Goal: Task Accomplishment & Management: Manage account settings

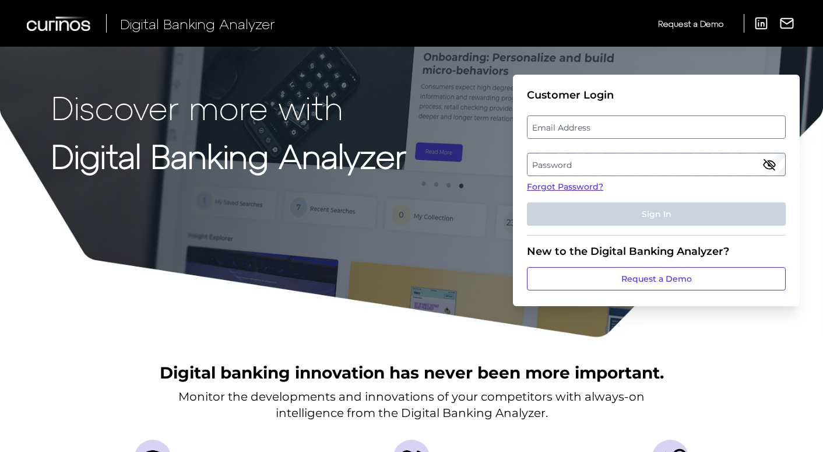
click at [635, 125] on label "Email Address" at bounding box center [656, 127] width 257 height 21
click at [635, 125] on input "email" at bounding box center [656, 126] width 259 height 23
paste input "hevans@fourleaffcu.com"
type input "[EMAIL_ADDRESS][DOMAIN_NAME]"
click at [666, 160] on label "Password" at bounding box center [656, 164] width 257 height 21
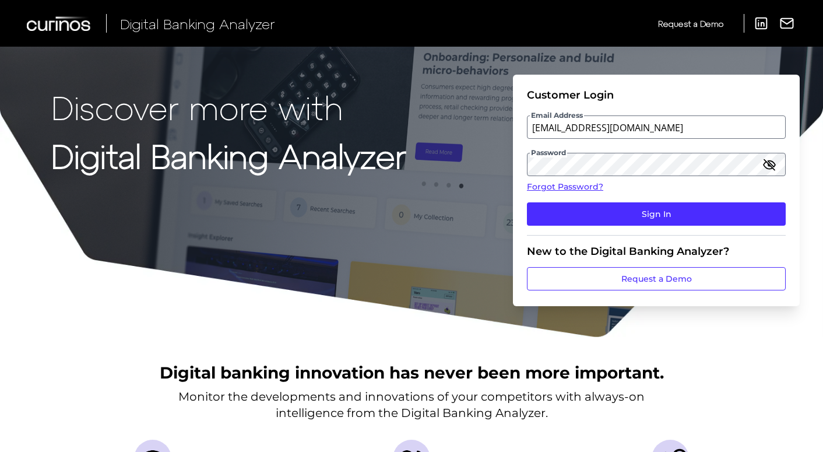
click at [772, 163] on icon "button" at bounding box center [770, 164] width 14 height 14
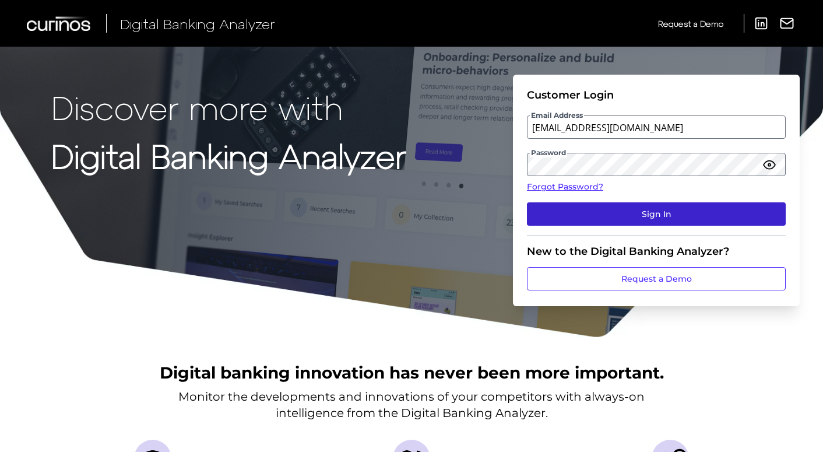
click at [659, 215] on button "Sign In" at bounding box center [656, 213] width 259 height 23
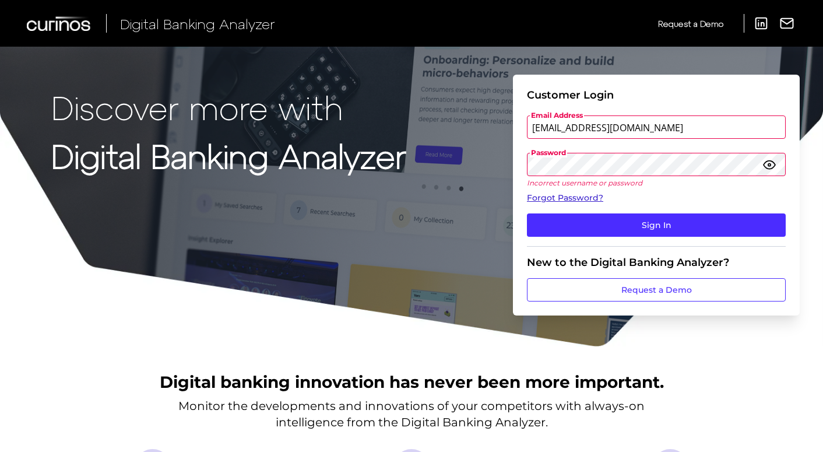
click at [582, 198] on link "Forgot Password?" at bounding box center [656, 198] width 259 height 12
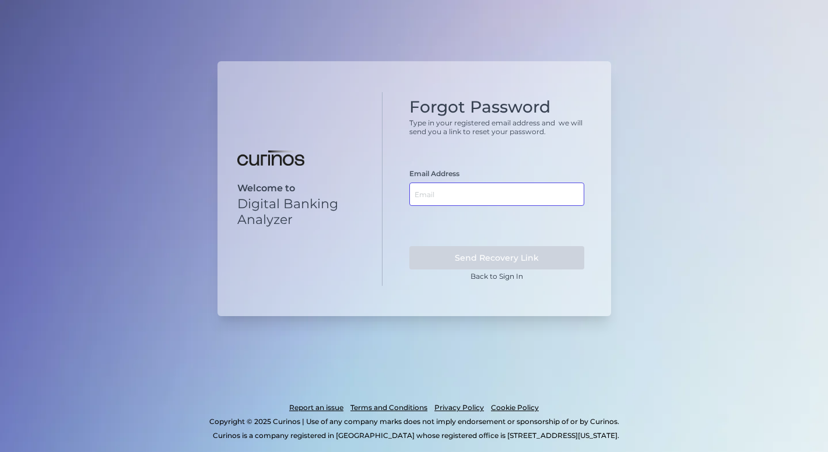
click at [494, 192] on input "text" at bounding box center [496, 193] width 175 height 23
click at [496, 201] on input "text" at bounding box center [496, 193] width 175 height 23
paste input "[EMAIL_ADDRESS][DOMAIN_NAME]"
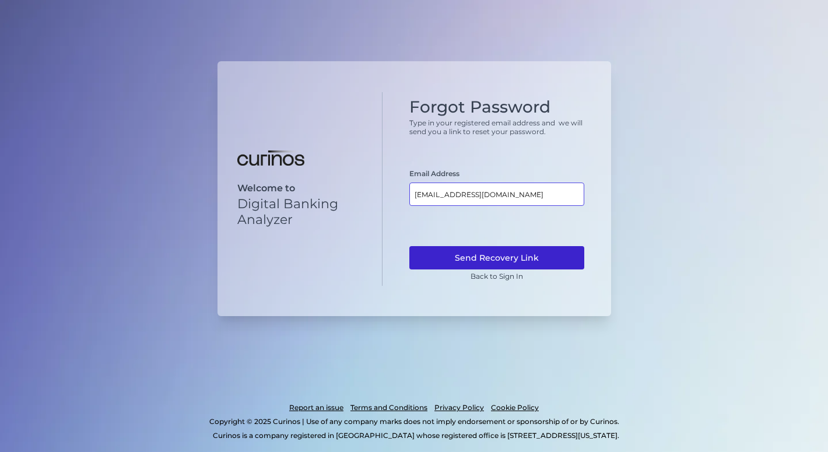
type input "[EMAIL_ADDRESS][DOMAIN_NAME]"
click at [514, 256] on button "Send Recovery Link" at bounding box center [496, 257] width 175 height 23
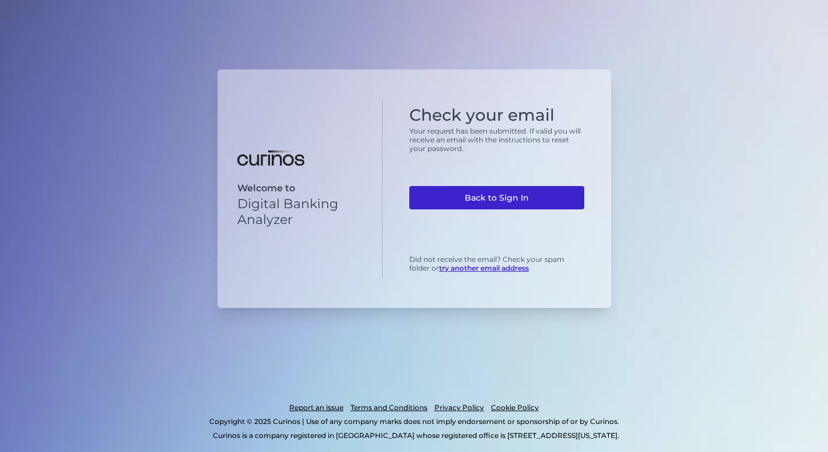
click at [508, 201] on link "Back to Sign In" at bounding box center [496, 197] width 175 height 23
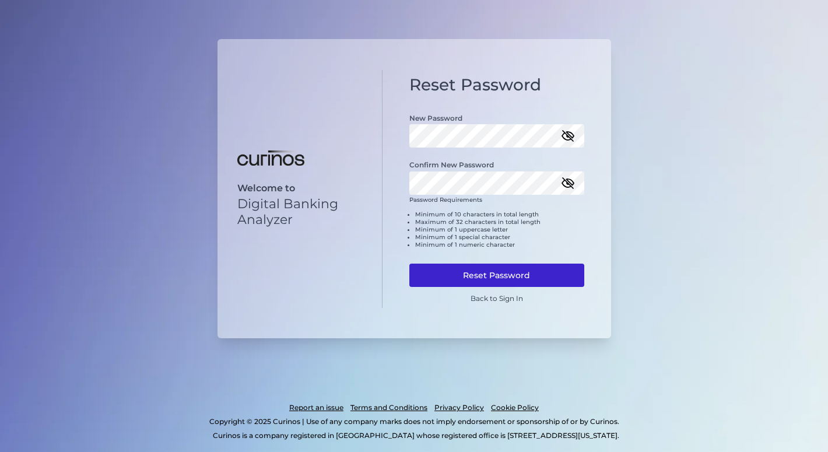
click at [522, 269] on button "Reset Password" at bounding box center [496, 275] width 175 height 23
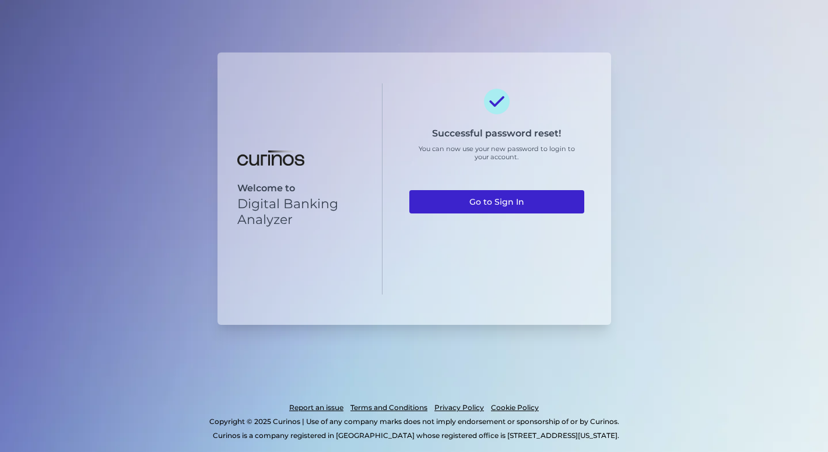
click at [501, 203] on link "Go to Sign In" at bounding box center [496, 201] width 175 height 23
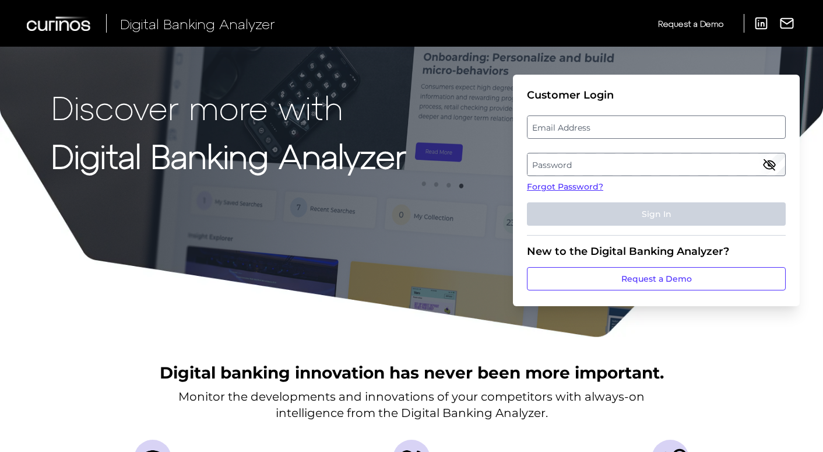
click at [573, 131] on label "Email Address" at bounding box center [656, 127] width 257 height 21
click at [573, 131] on input "email" at bounding box center [656, 126] width 259 height 23
click at [575, 130] on input "Email Address" at bounding box center [656, 126] width 259 height 23
type input "[EMAIL_ADDRESS][DOMAIN_NAME]"
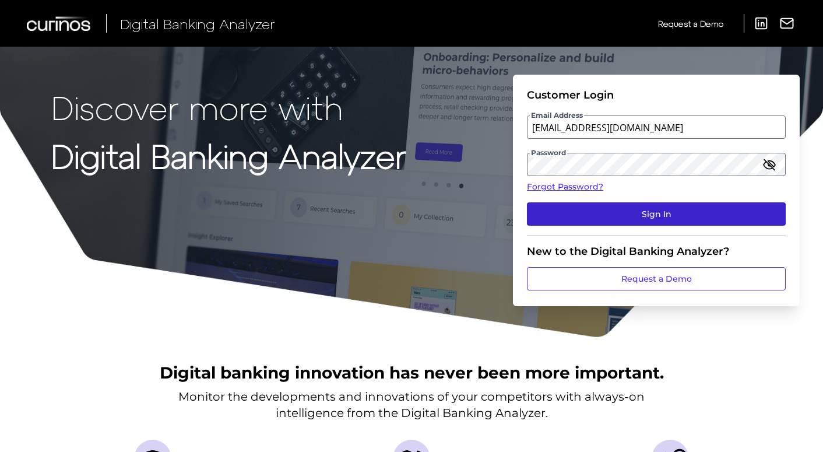
click at [583, 215] on button "Sign In" at bounding box center [656, 213] width 259 height 23
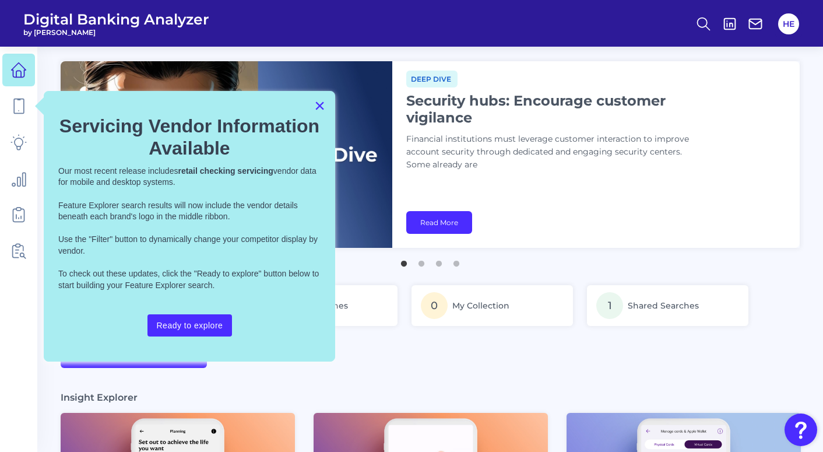
click at [322, 110] on button "×" at bounding box center [319, 105] width 11 height 19
